Goal: Information Seeking & Learning: Learn about a topic

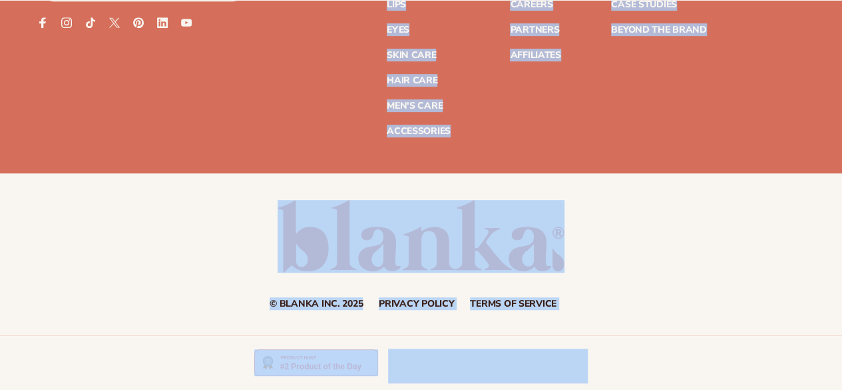
scroll to position [5413, 0]
click at [681, 224] on div "© Blanka Inc. 2025 Privacy policy Terms of service Contact information" at bounding box center [421, 254] width 842 height 109
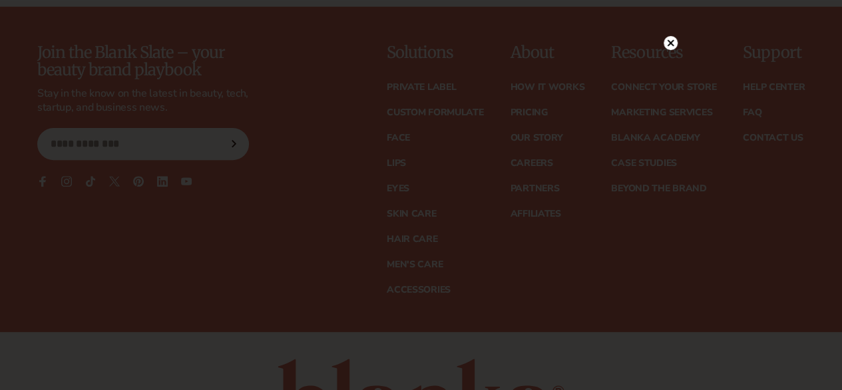
scroll to position [5245, 0]
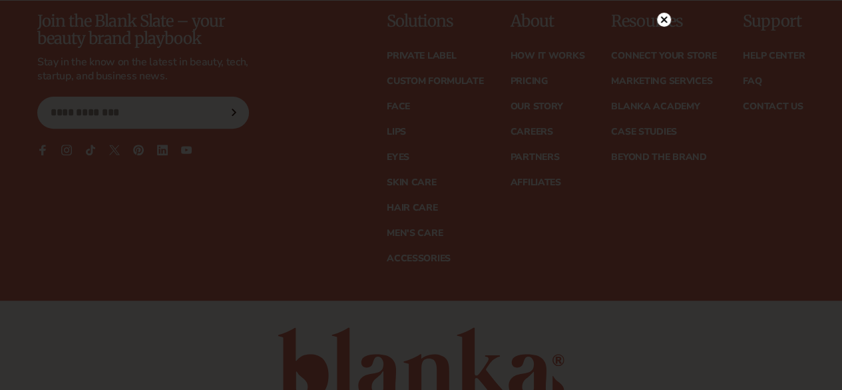
click at [661, 19] on circle at bounding box center [664, 20] width 14 height 14
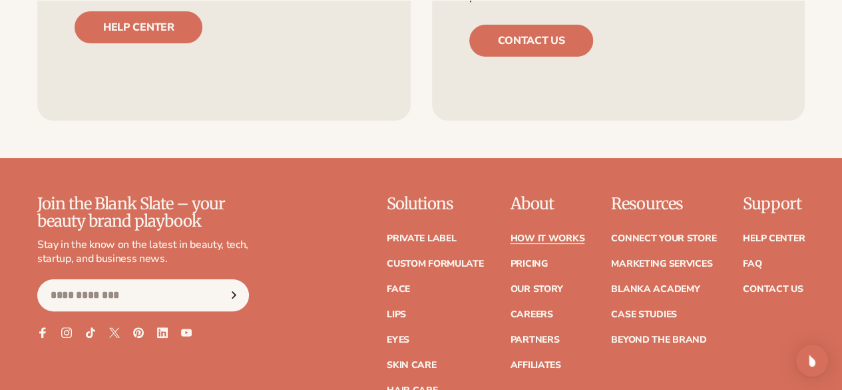
scroll to position [5080, 0]
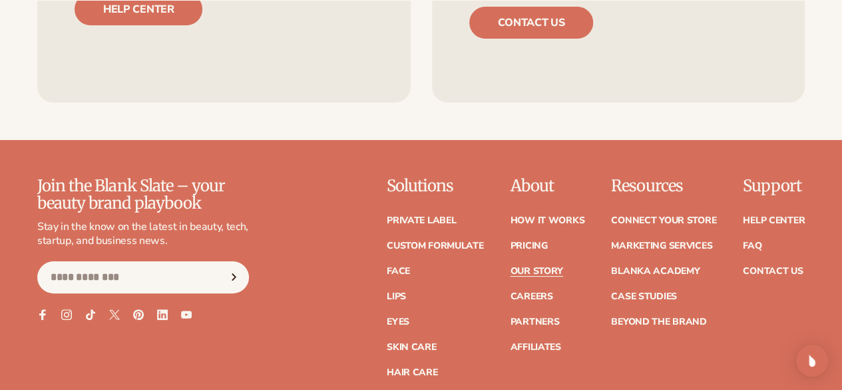
click at [510, 276] on link "Our Story" at bounding box center [536, 270] width 53 height 9
